Goal: Book appointment/travel/reservation

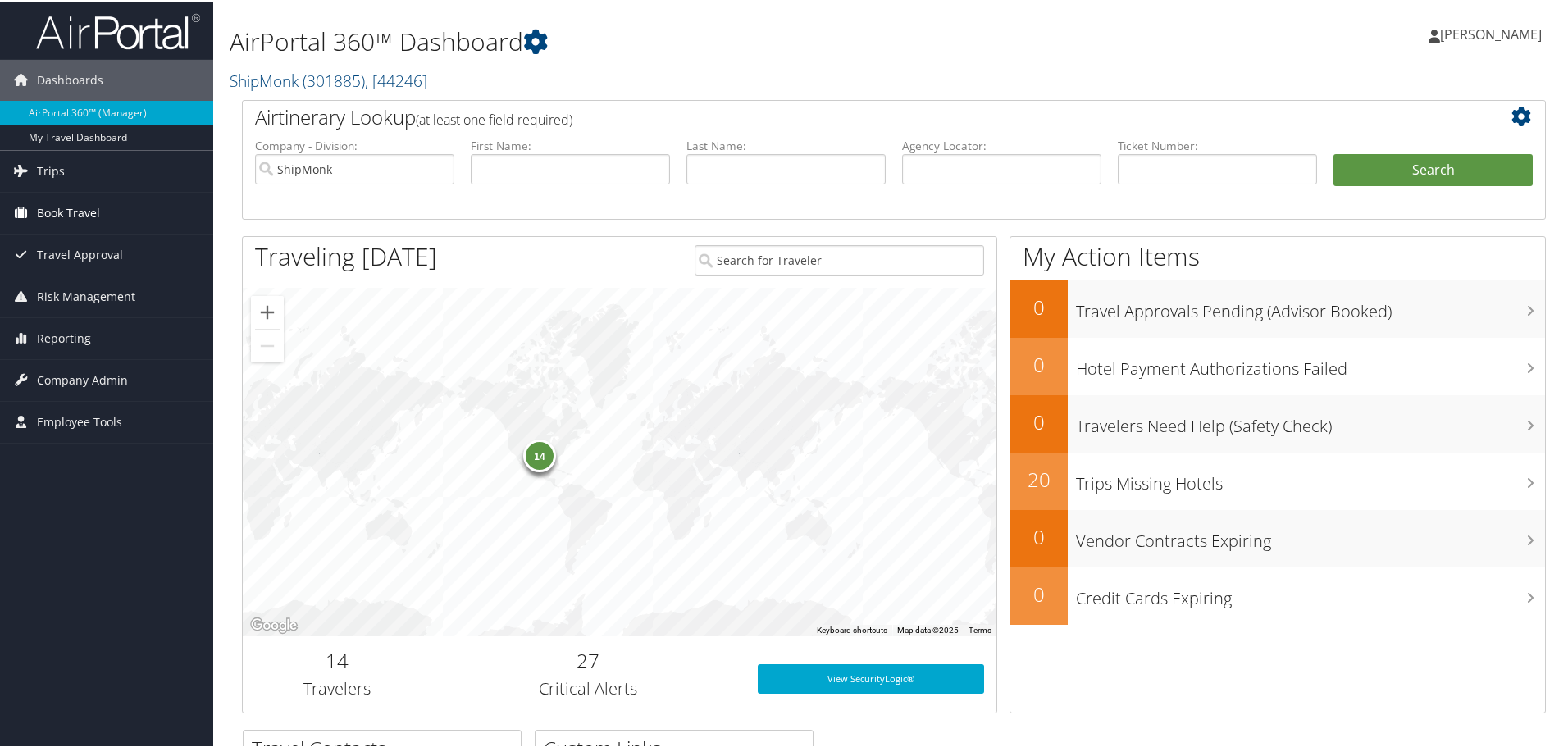
click at [97, 214] on span "Book Travel" at bounding box center [68, 211] width 63 height 41
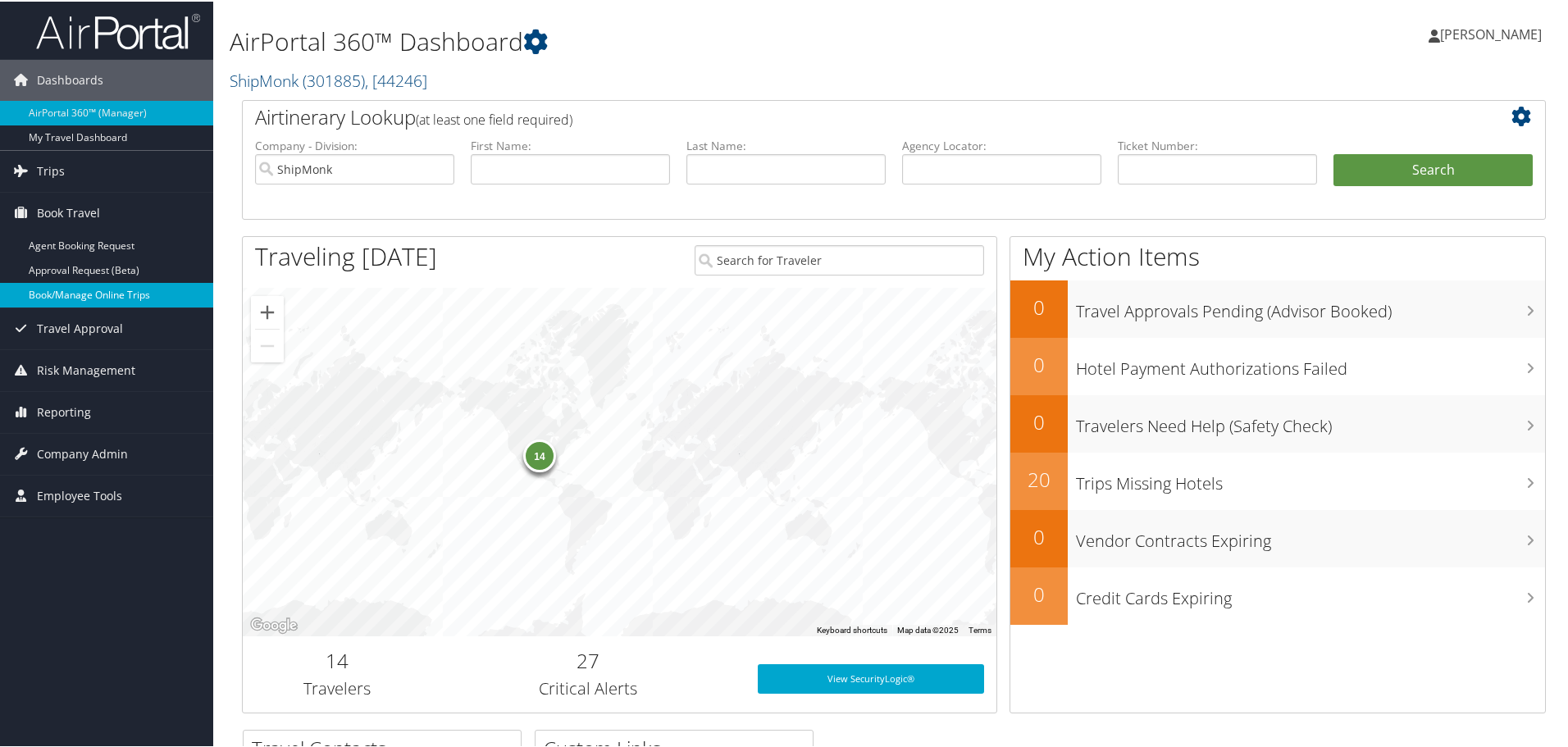
click at [105, 301] on link "Book/Manage Online Trips" at bounding box center [106, 293] width 213 height 25
